Goal: Browse casually

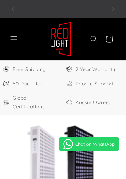
select select "**"
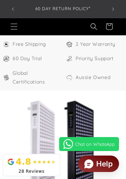
scroll to position [0, 181]
